Goal: Find specific page/section: Find specific page/section

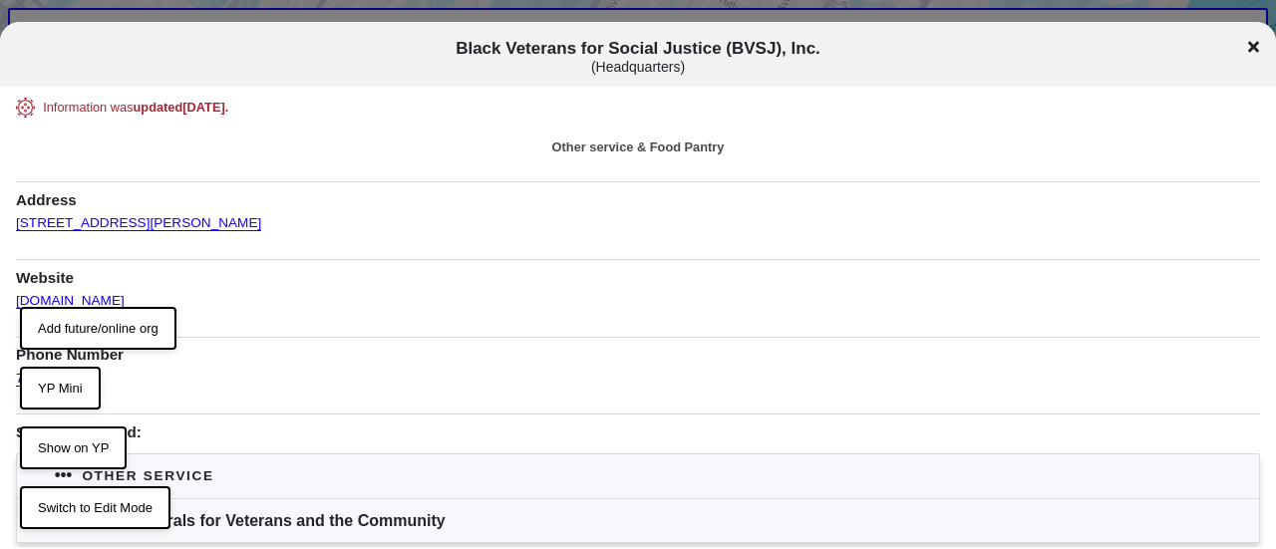
click at [1254, 45] on icon at bounding box center [1253, 47] width 11 height 11
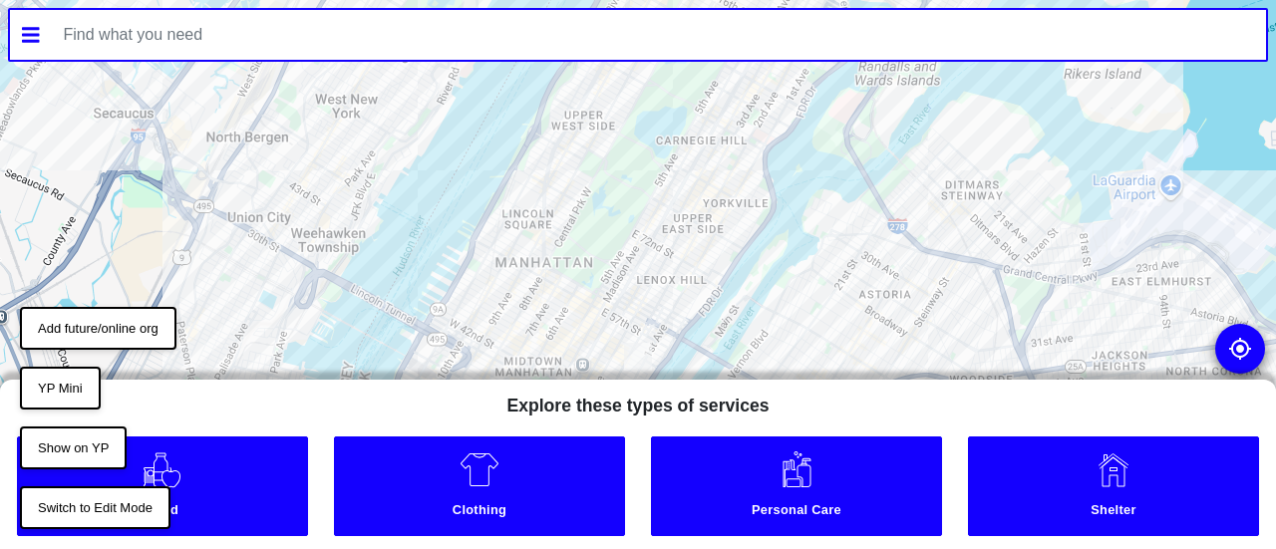
click at [240, 21] on input "text" at bounding box center [659, 35] width 1215 height 50
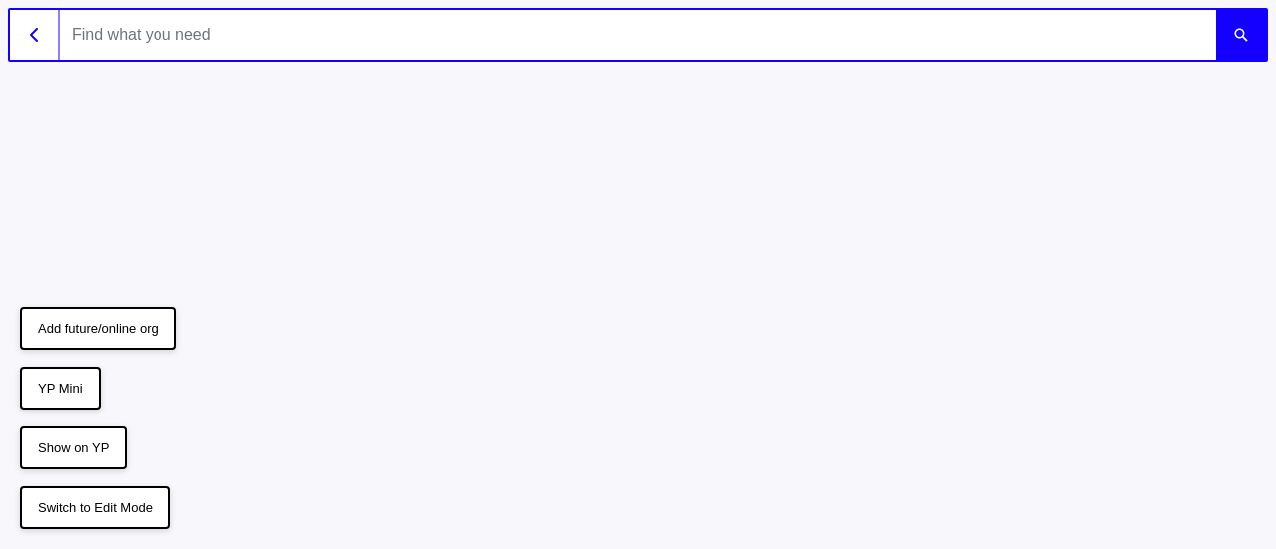
click at [233, 25] on input "text" at bounding box center [638, 35] width 1156 height 50
click at [1216, 10] on button "submit" at bounding box center [1241, 35] width 50 height 50
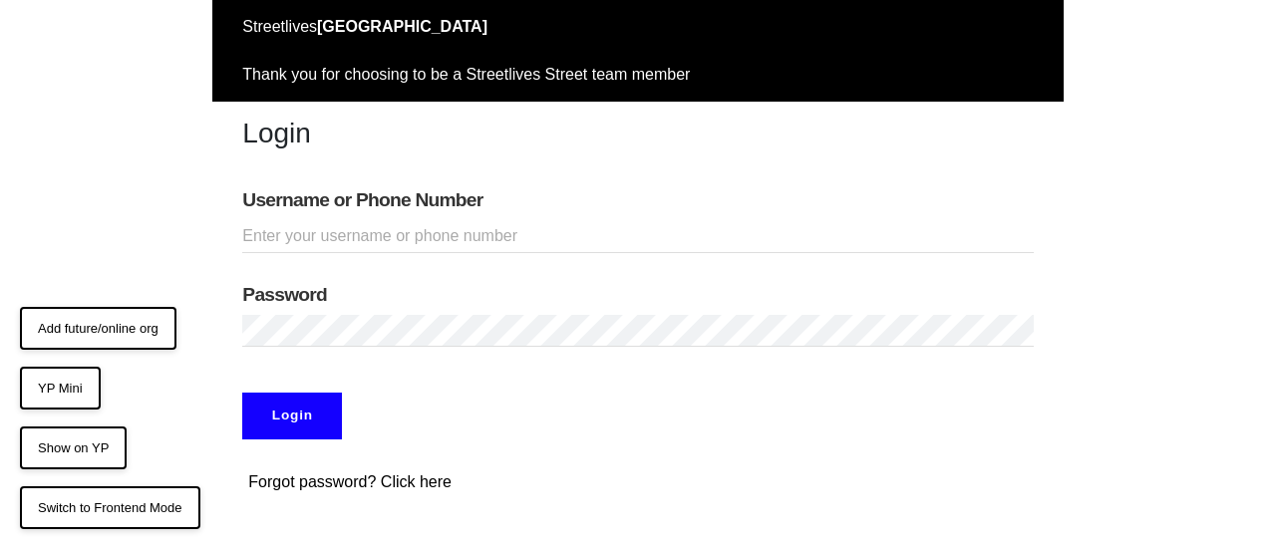
click at [369, 229] on input "Username or Phone Number" at bounding box center [637, 236] width 791 height 33
type input "doobneek"
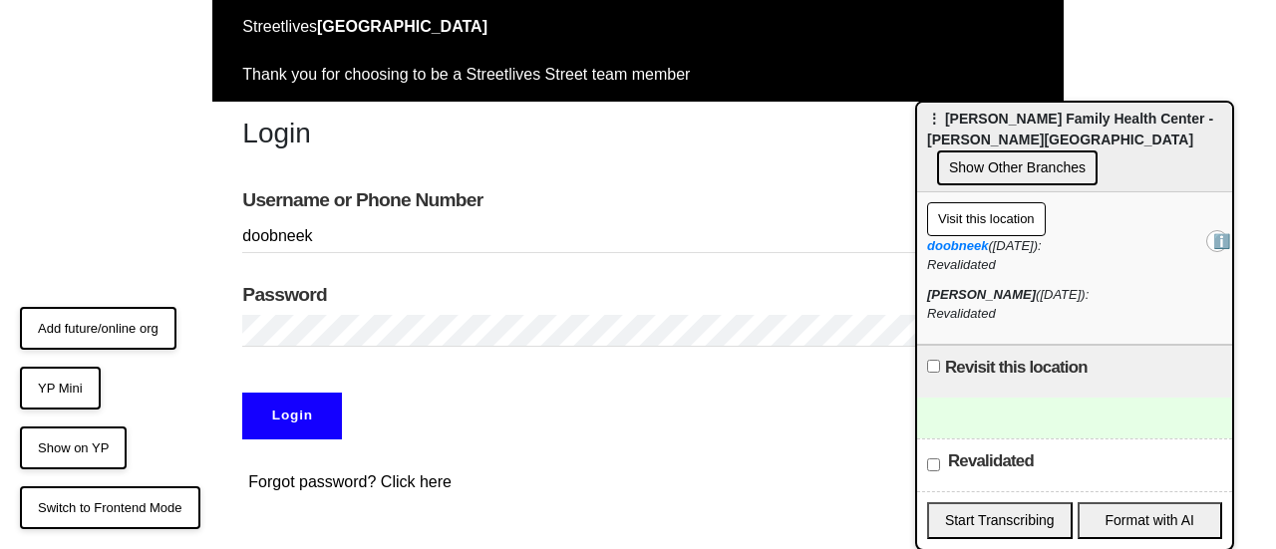
click at [291, 420] on input "Login" at bounding box center [292, 416] width 100 height 46
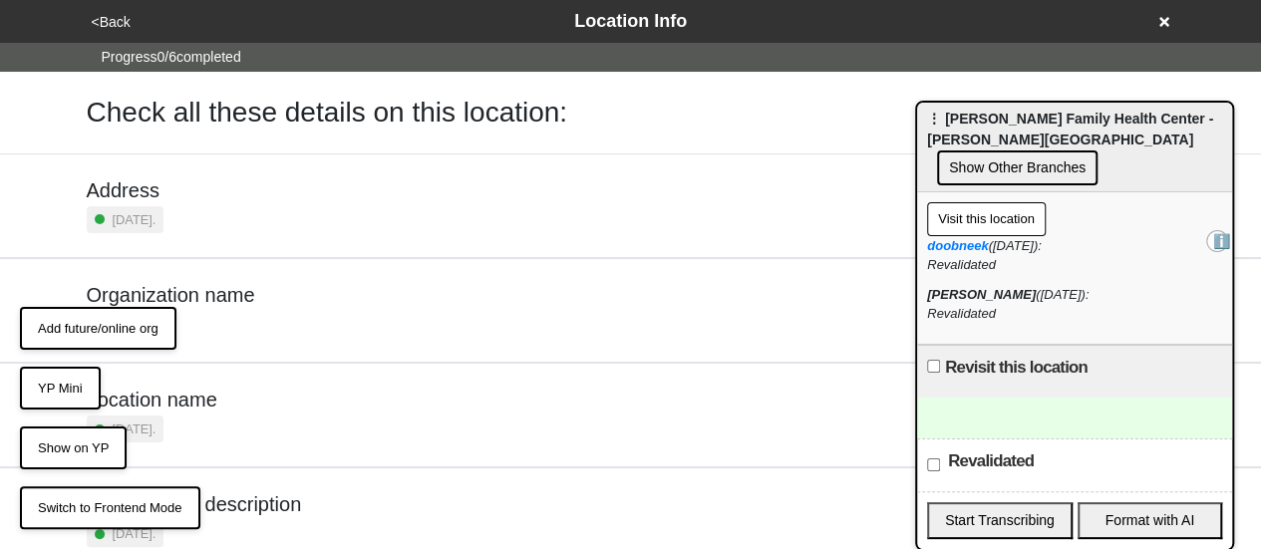
click at [1173, 20] on div "<Back Location Info" at bounding box center [631, 21] width 1091 height 27
click at [1159, 18] on icon at bounding box center [1164, 22] width 10 height 10
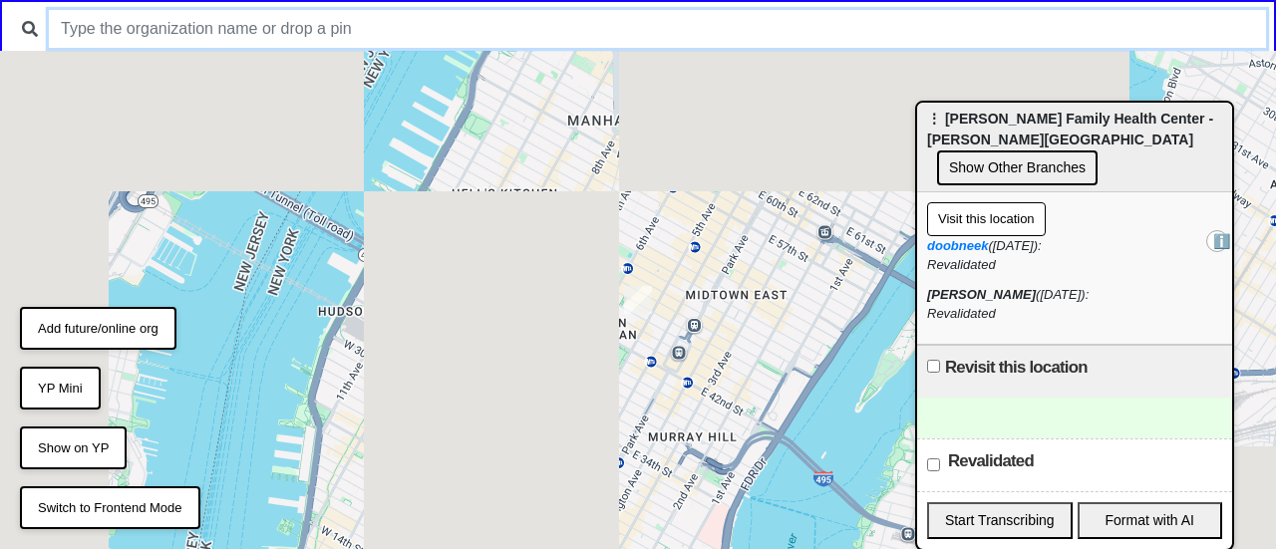
click at [672, 40] on input "text" at bounding box center [657, 29] width 1217 height 38
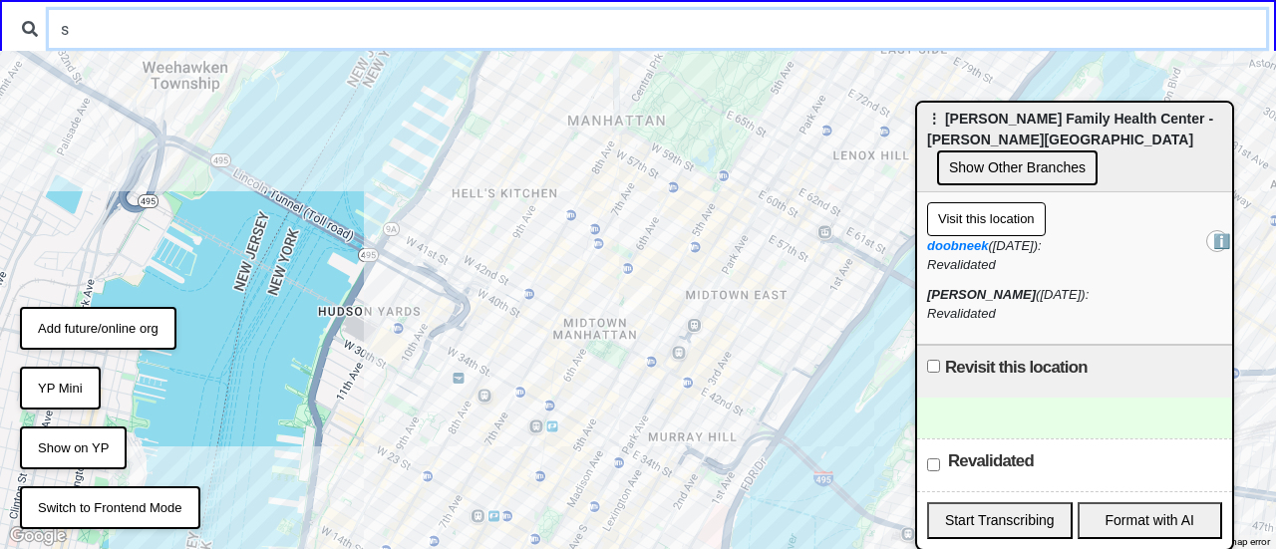
click at [674, 36] on input "s" at bounding box center [657, 29] width 1217 height 38
click at [517, 28] on input "s" at bounding box center [657, 29] width 1217 height 38
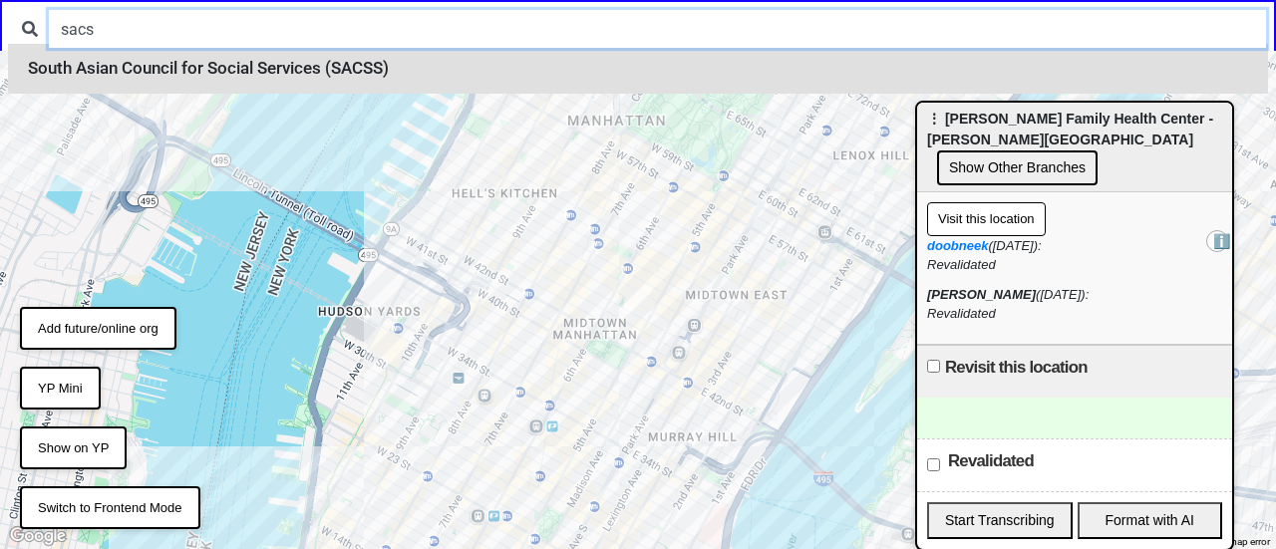
type input "sacs"
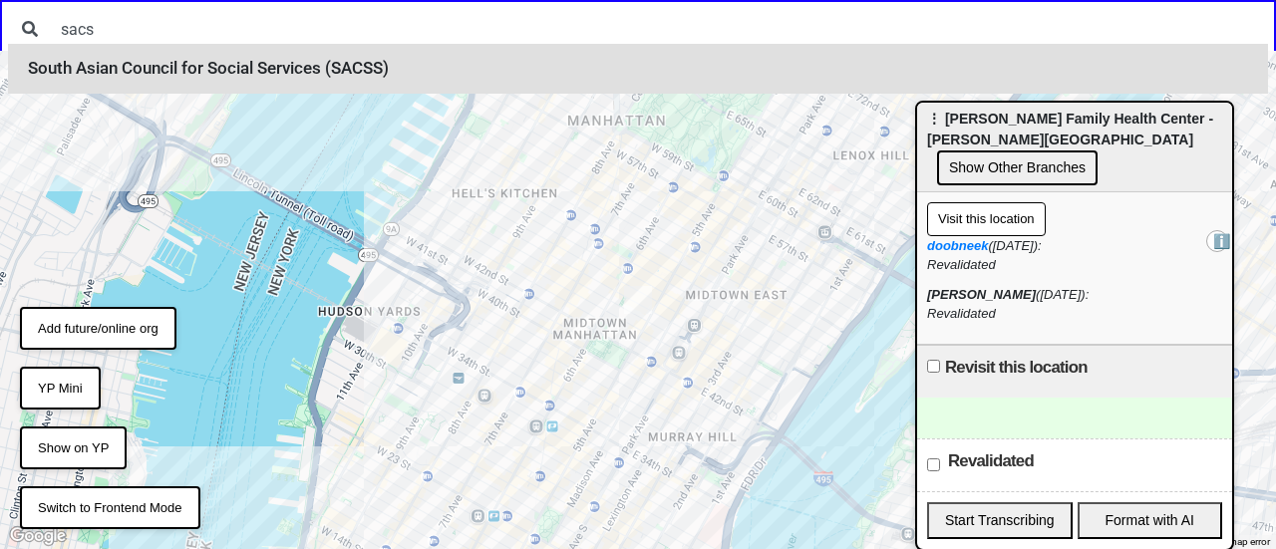
click at [492, 78] on li "South Asian Council for Social Services (SACSS)" at bounding box center [638, 69] width 1260 height 50
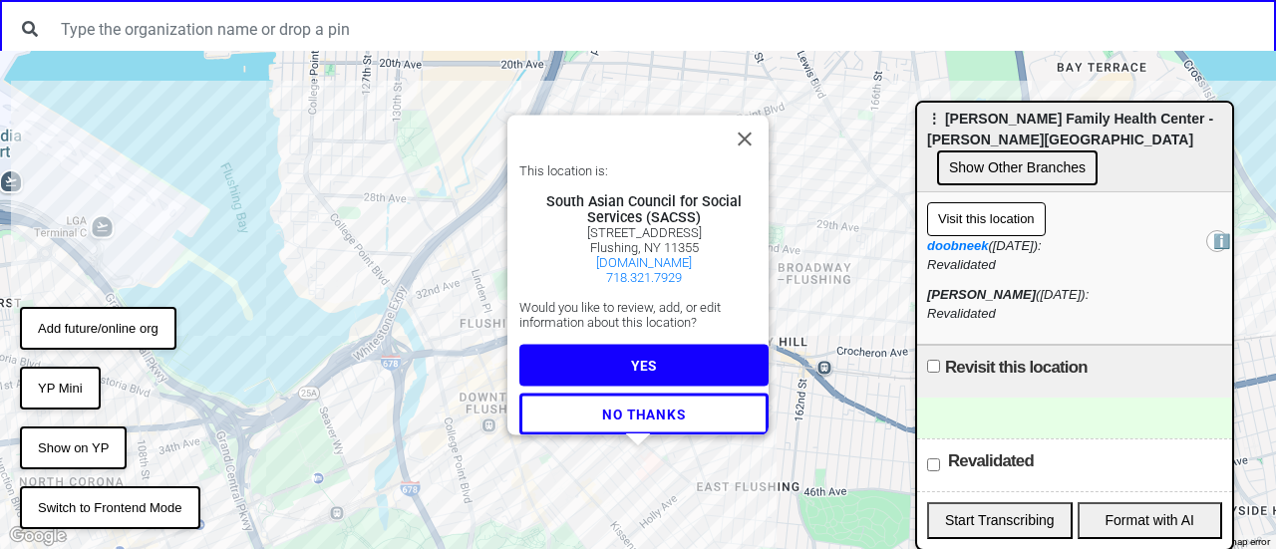
click at [604, 370] on button "YES" at bounding box center [643, 366] width 249 height 42
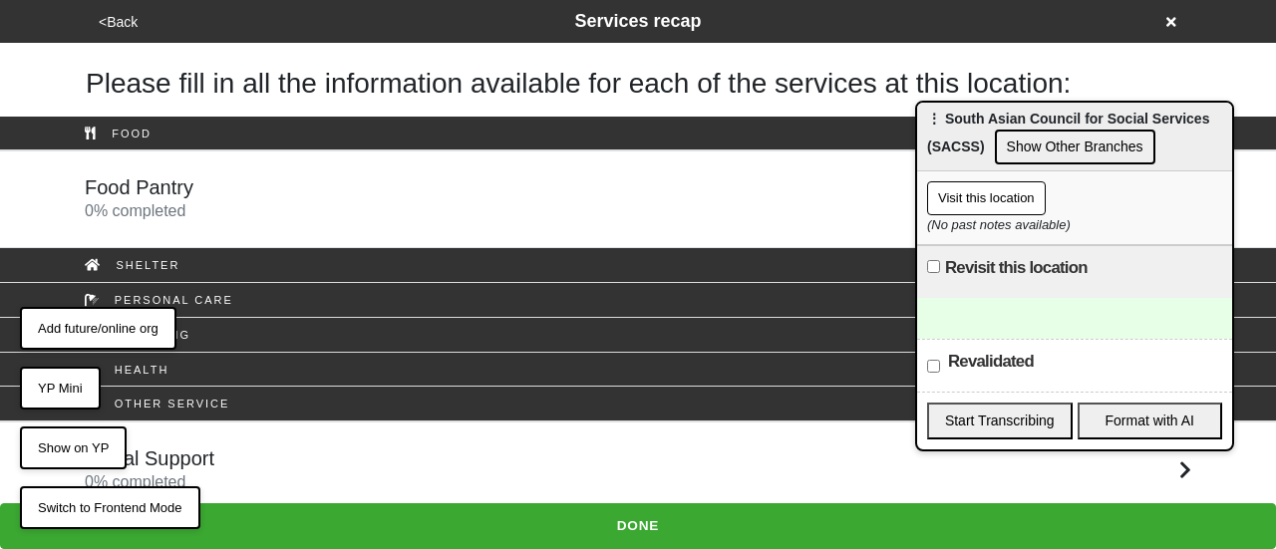
click at [1029, 321] on div at bounding box center [1074, 318] width 315 height 41
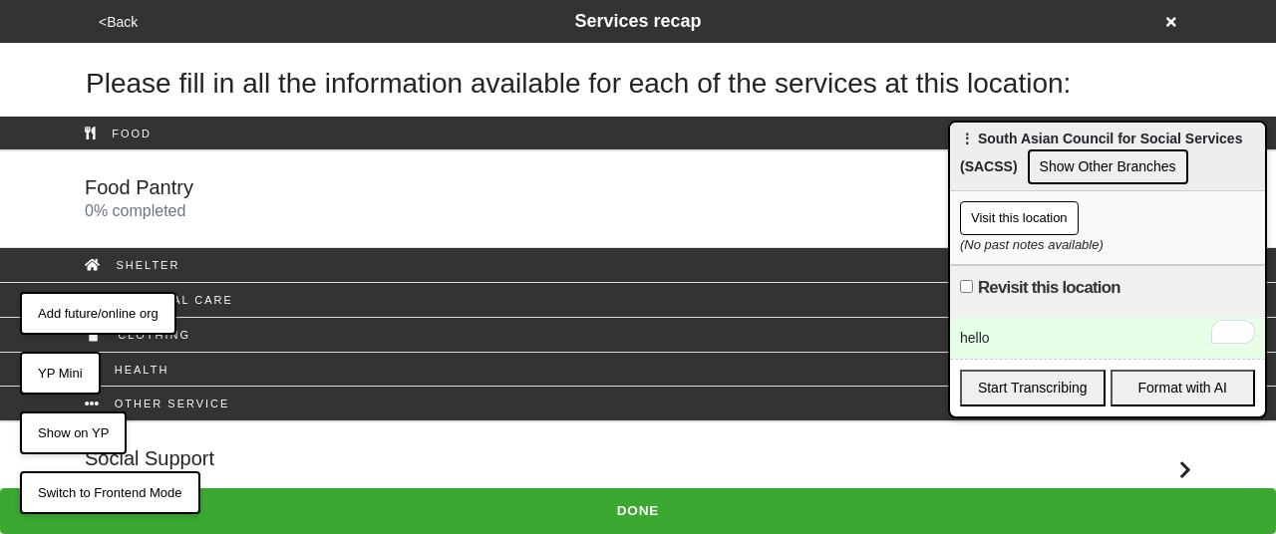
drag, startPoint x: 960, startPoint y: 117, endPoint x: 993, endPoint y: 137, distance: 38.5
click at [993, 137] on span "⋮ South Asian Council for Social Services (SACSS)" at bounding box center [1101, 153] width 282 height 44
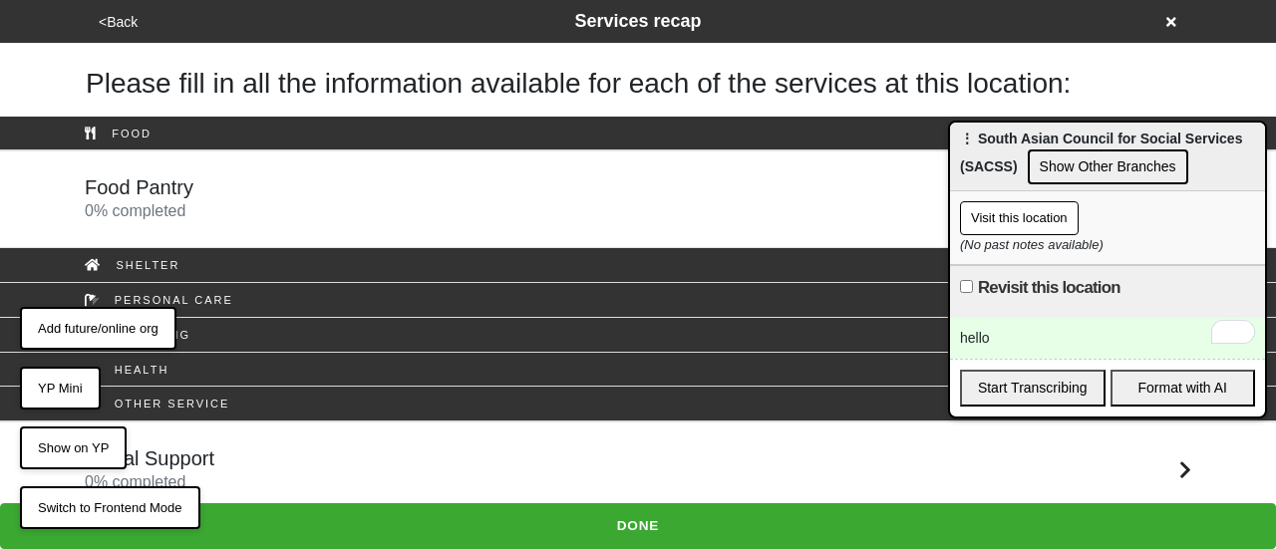
click at [1109, 319] on div "hello" at bounding box center [1107, 338] width 315 height 41
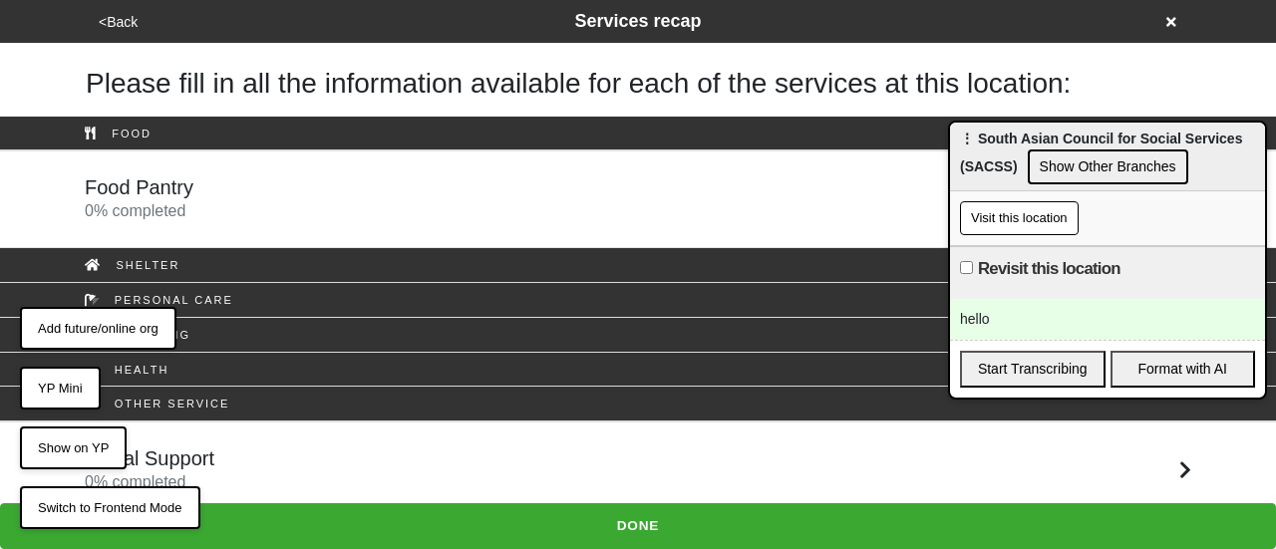
click at [1069, 316] on div "hello" at bounding box center [1107, 319] width 315 height 41
